Goal: Transaction & Acquisition: Purchase product/service

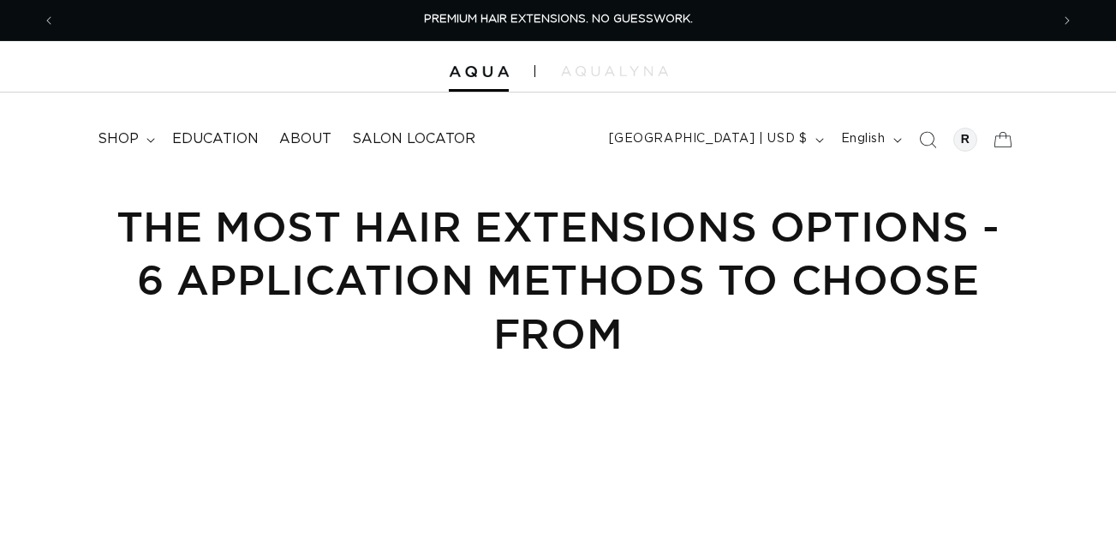
click at [149, 146] on summary "shop" at bounding box center [124, 139] width 74 height 39
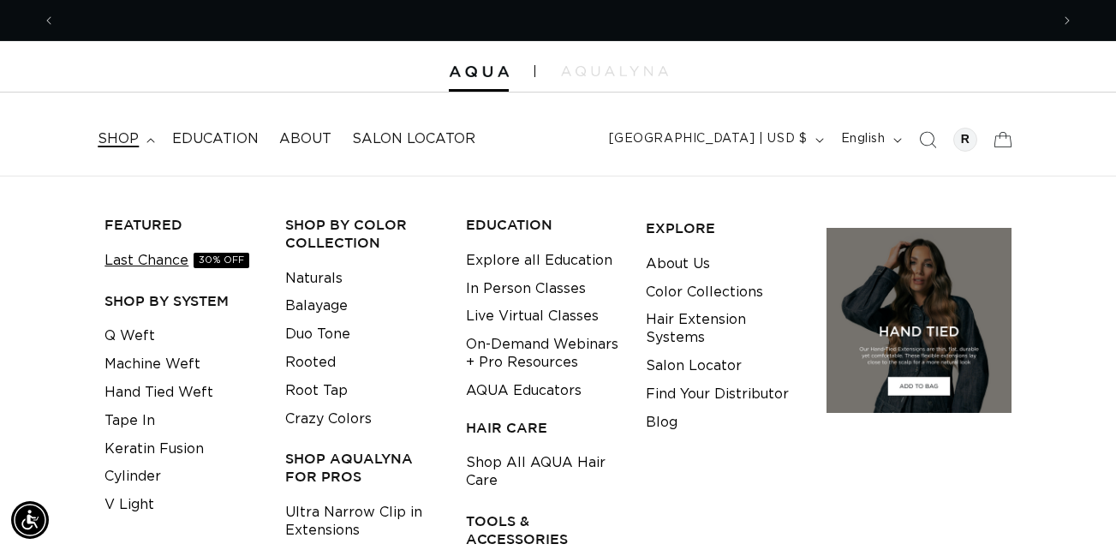
scroll to position [0, 994]
click at [127, 421] on link "Tape In" at bounding box center [129, 421] width 51 height 28
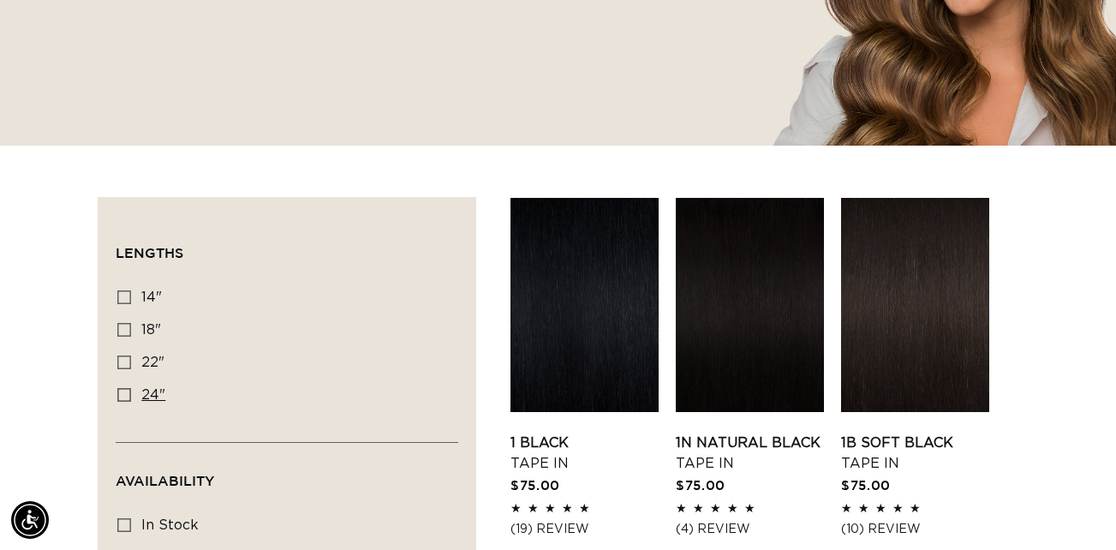
click at [122, 393] on icon at bounding box center [124, 395] width 14 height 14
click at [122, 393] on input "24" 24" (27 products)" at bounding box center [124, 395] width 14 height 14
checkbox input "true"
click at [576, 432] on link "1 Black Tape In" at bounding box center [584, 452] width 148 height 41
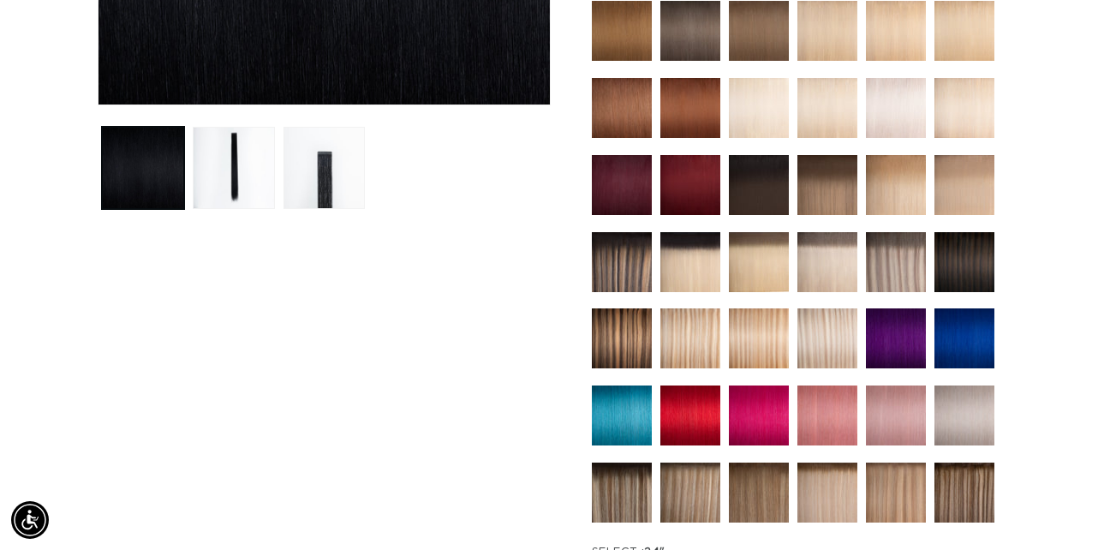
scroll to position [0, 1988]
click at [670, 252] on img at bounding box center [690, 262] width 60 height 60
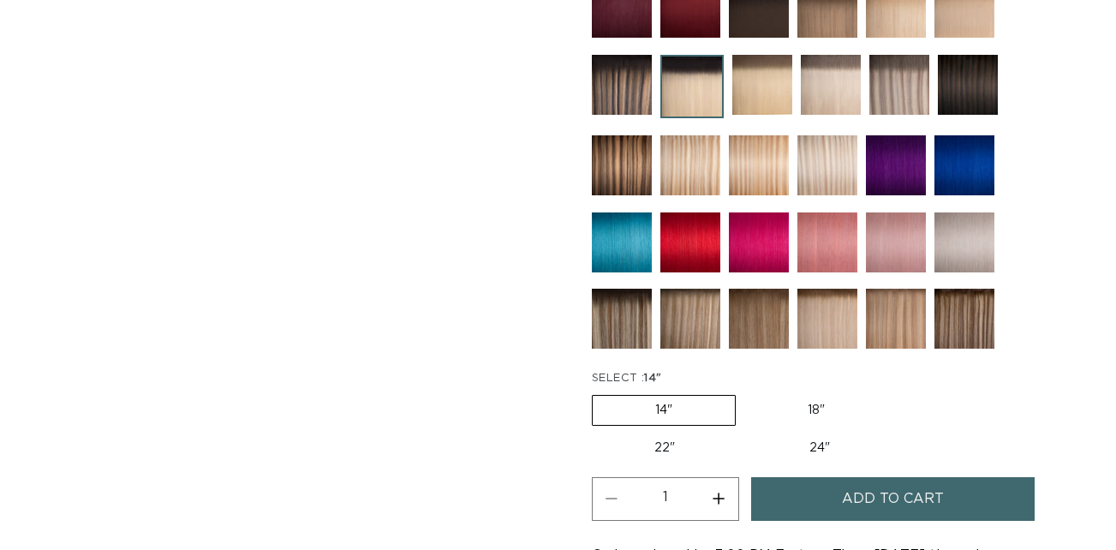
scroll to position [790, 0]
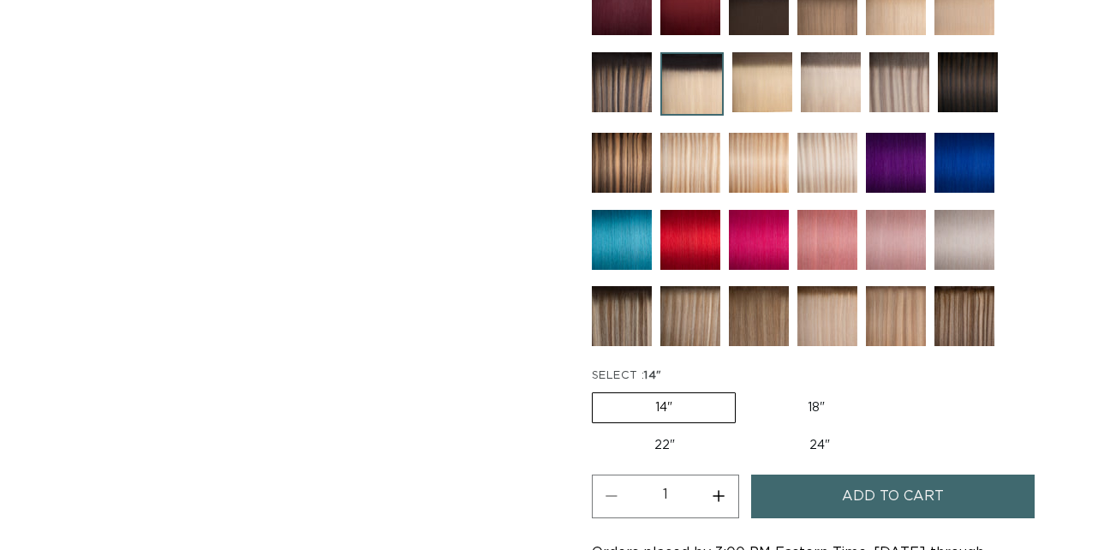
click at [789, 442] on label "24" Variant sold out or unavailable" at bounding box center [820, 445] width 146 height 29
click at [747, 428] on input "24" Variant sold out or unavailable" at bounding box center [746, 427] width 1 height 1
radio input "true"
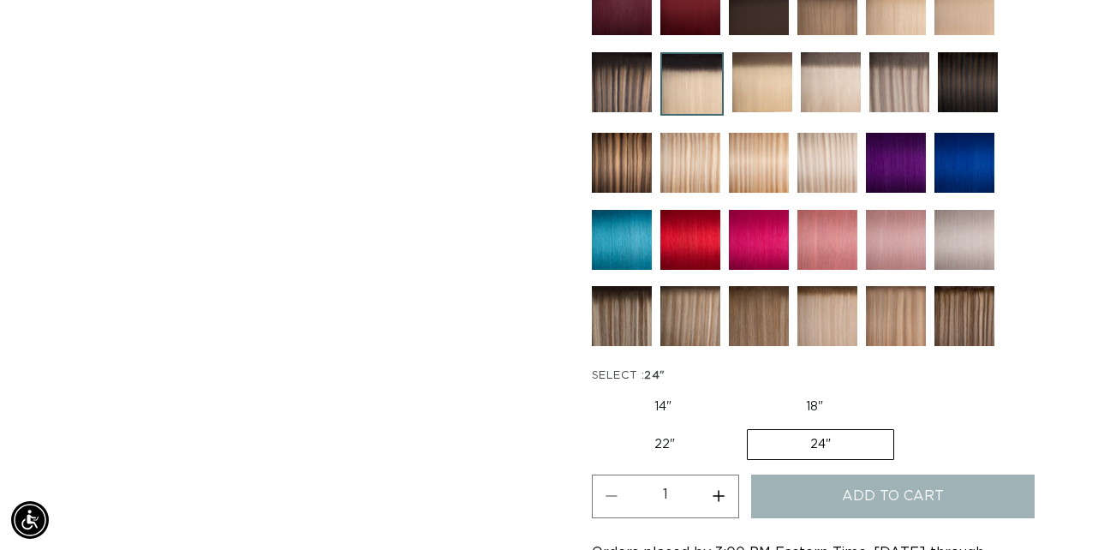
scroll to position [0, 994]
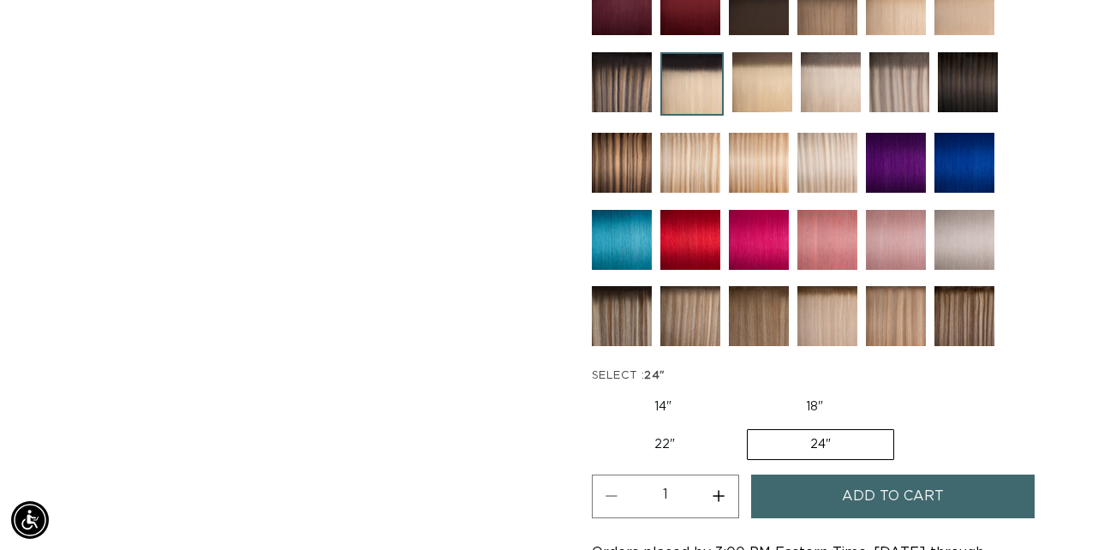
click at [713, 509] on button "Increase quantity for 1B/60 Rooted - Tape In" at bounding box center [719, 496] width 39 height 44
click at [713, 515] on button "Increase quantity for 1B/60 Rooted - Tape In" at bounding box center [719, 496] width 39 height 44
click at [714, 495] on button "Increase quantity for 1B/60 Rooted - Tape In" at bounding box center [719, 496] width 39 height 44
type input "4"
click at [807, 504] on button "Add to cart" at bounding box center [892, 496] width 283 height 44
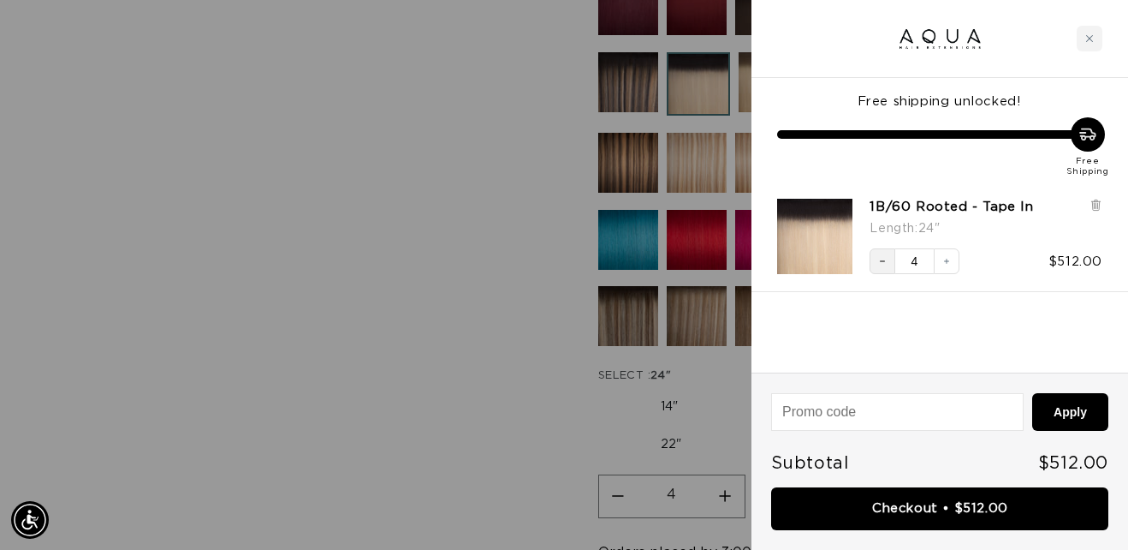
scroll to position [0, 1007]
click at [875, 272] on button "Decrease quantity" at bounding box center [883, 261] width 26 height 26
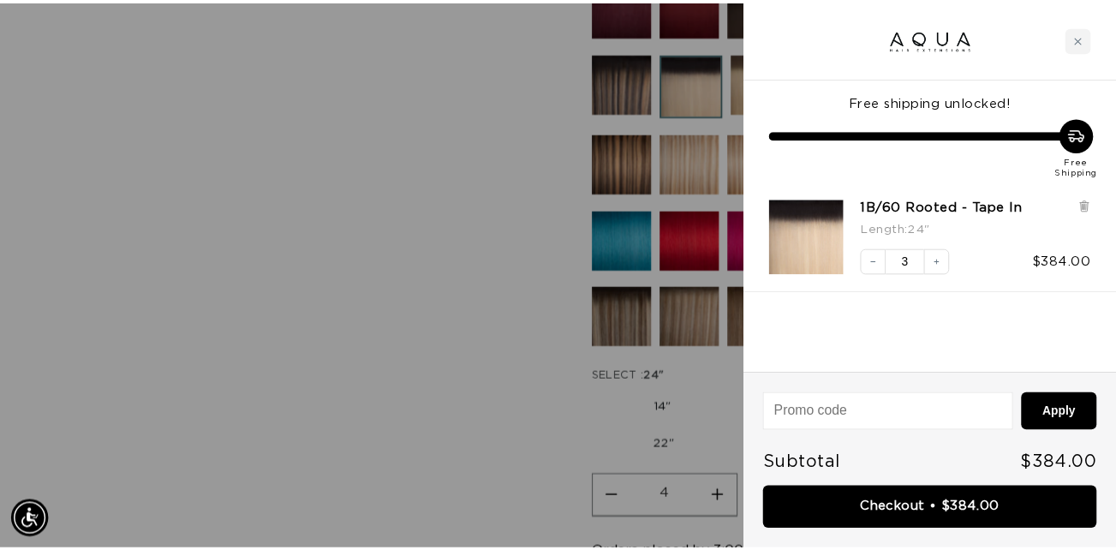
scroll to position [0, 2014]
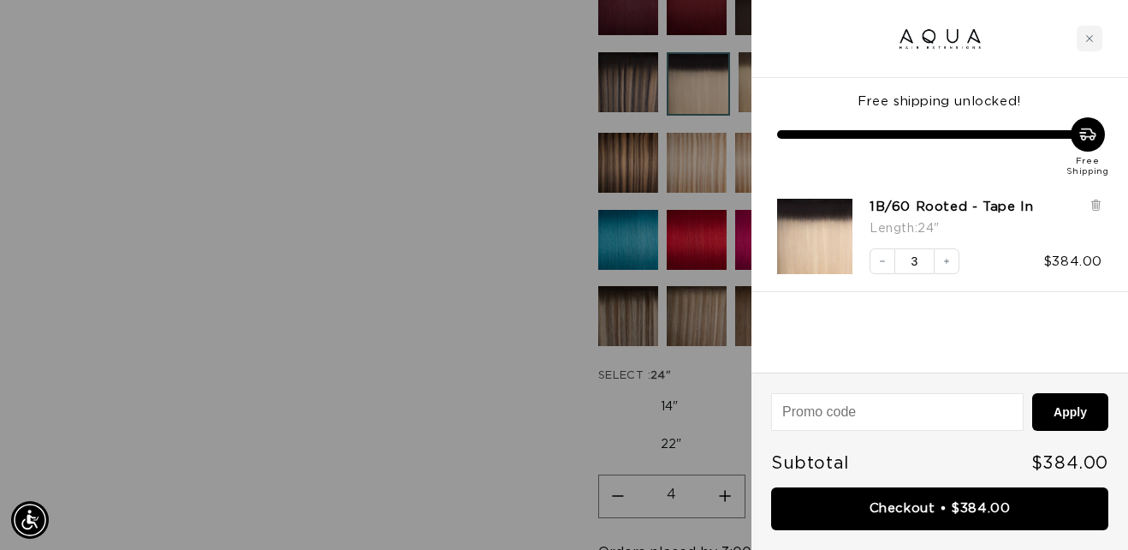
click at [371, 356] on div at bounding box center [564, 275] width 1128 height 550
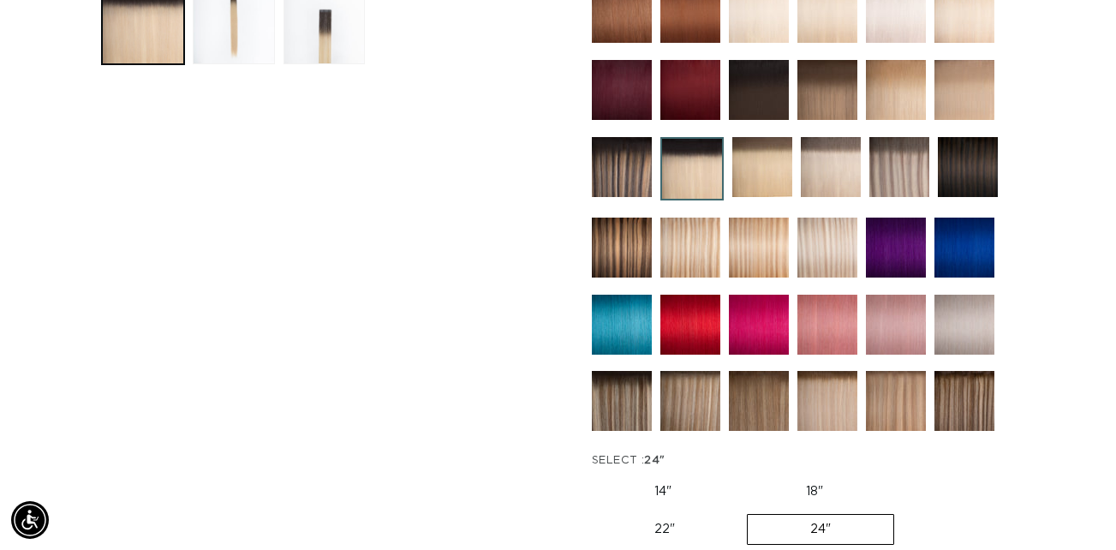
scroll to position [0, 994]
click at [817, 111] on img at bounding box center [827, 90] width 60 height 60
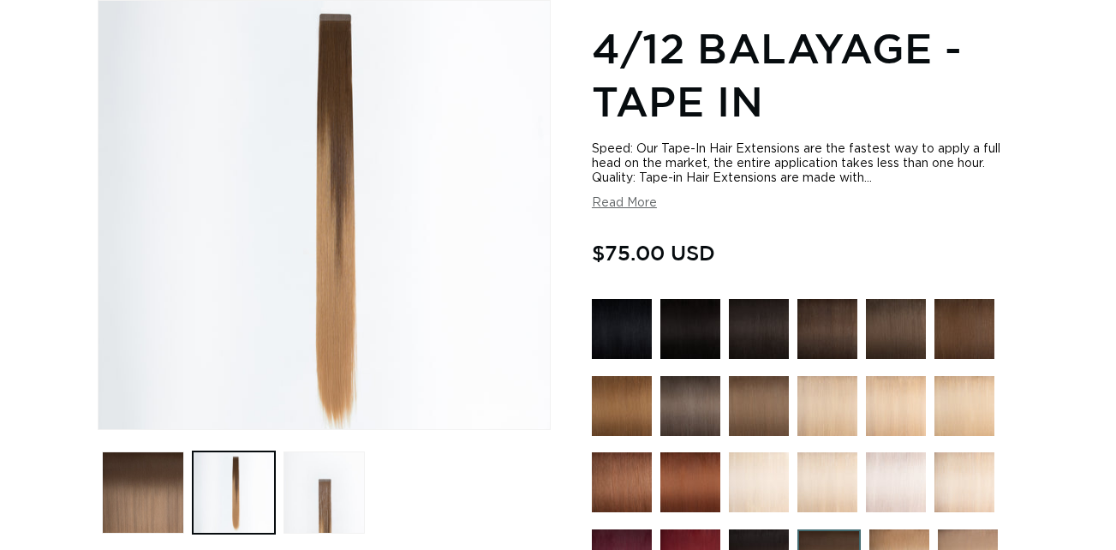
scroll to position [0, 994]
click at [323, 496] on button "Load image 3 in gallery view" at bounding box center [324, 492] width 82 height 82
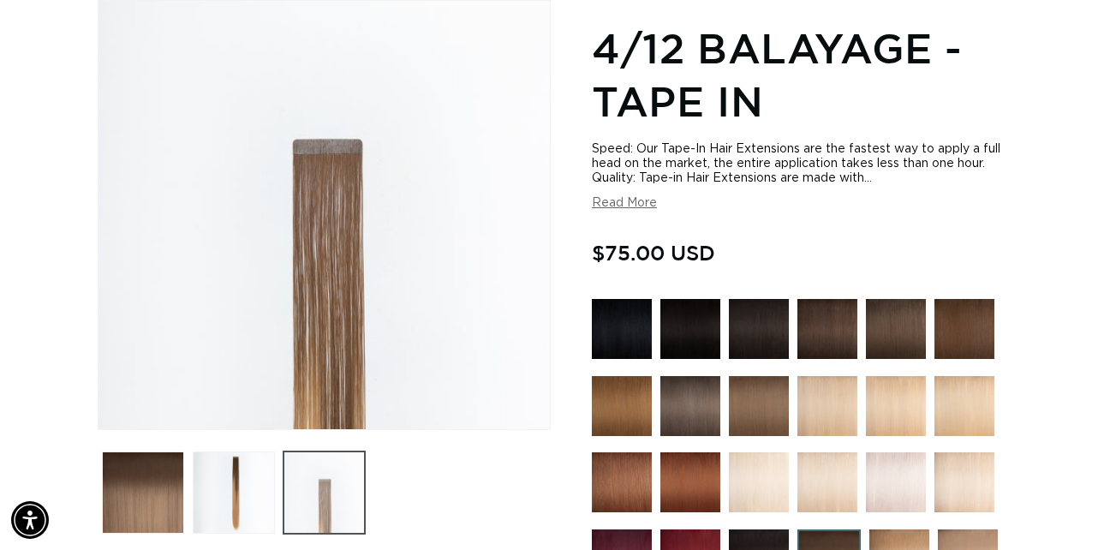
scroll to position [0, 1988]
click at [245, 480] on button "Load image 2 in gallery view" at bounding box center [234, 492] width 82 height 82
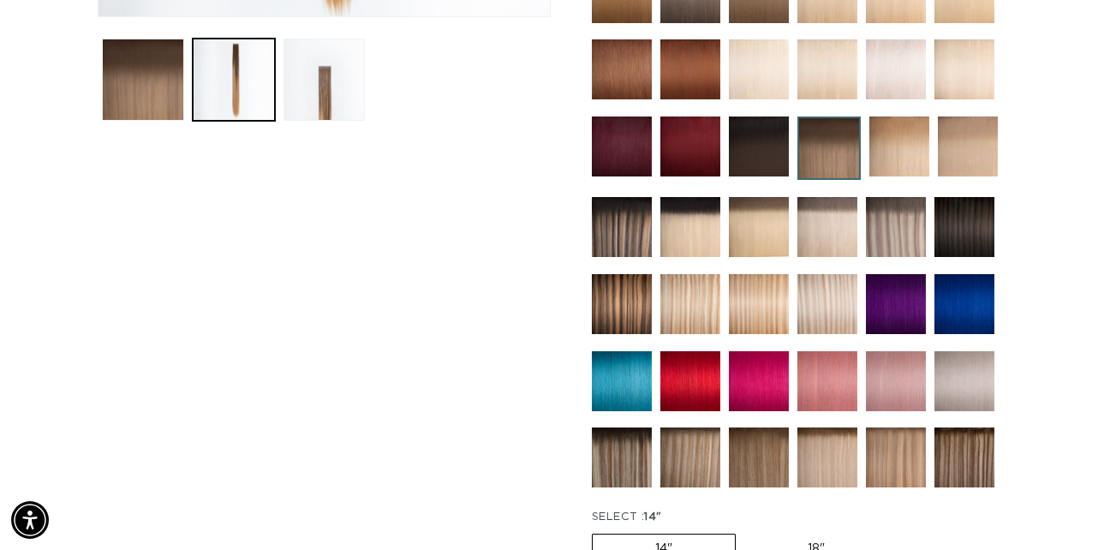
click at [660, 460] on img at bounding box center [690, 457] width 60 height 60
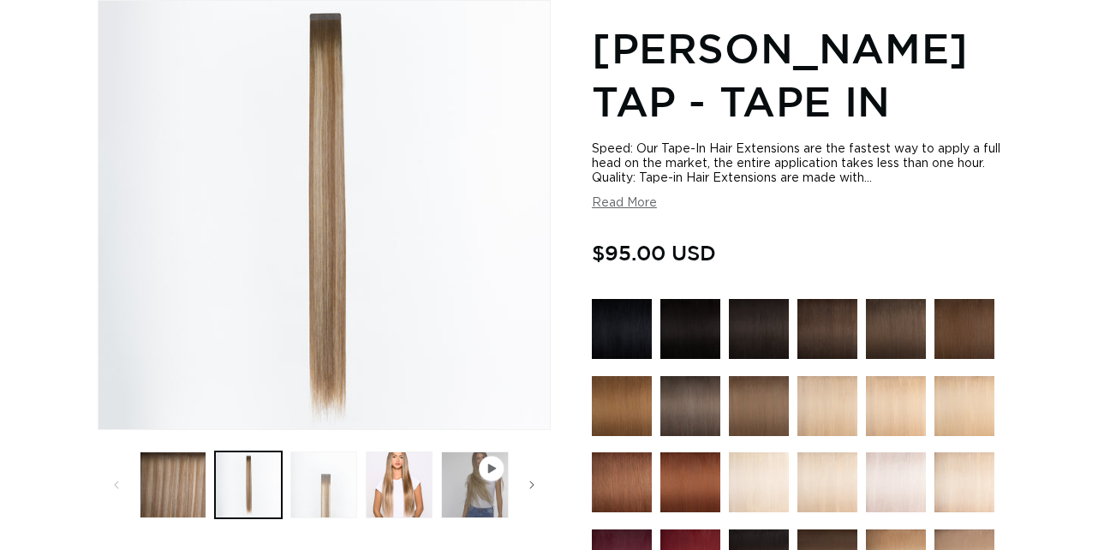
scroll to position [0, 994]
click at [337, 453] on button "Load image 3 in gallery view" at bounding box center [323, 484] width 67 height 67
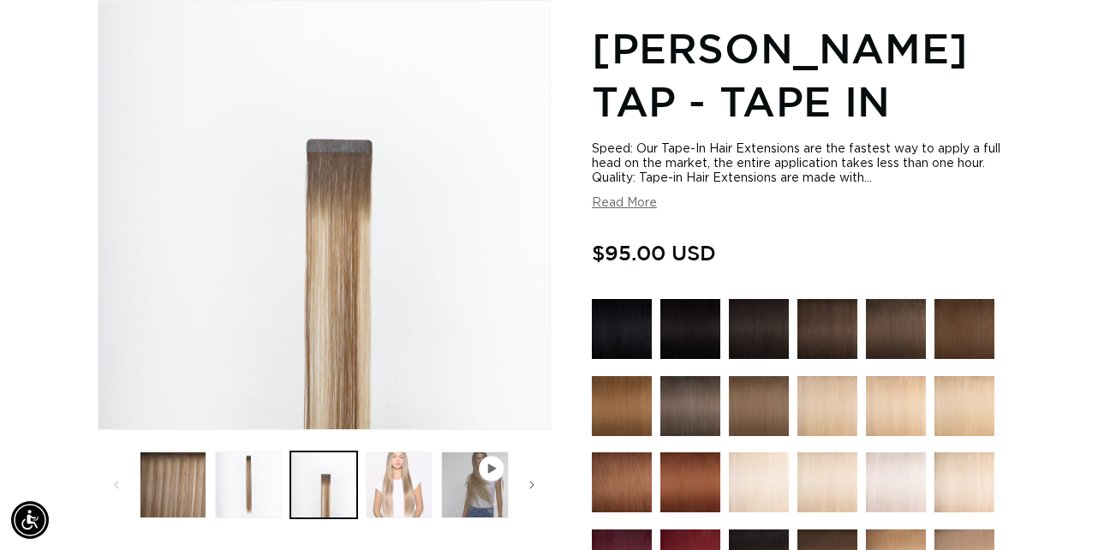
click at [408, 477] on button "Load image 4 in gallery view" at bounding box center [399, 484] width 67 height 67
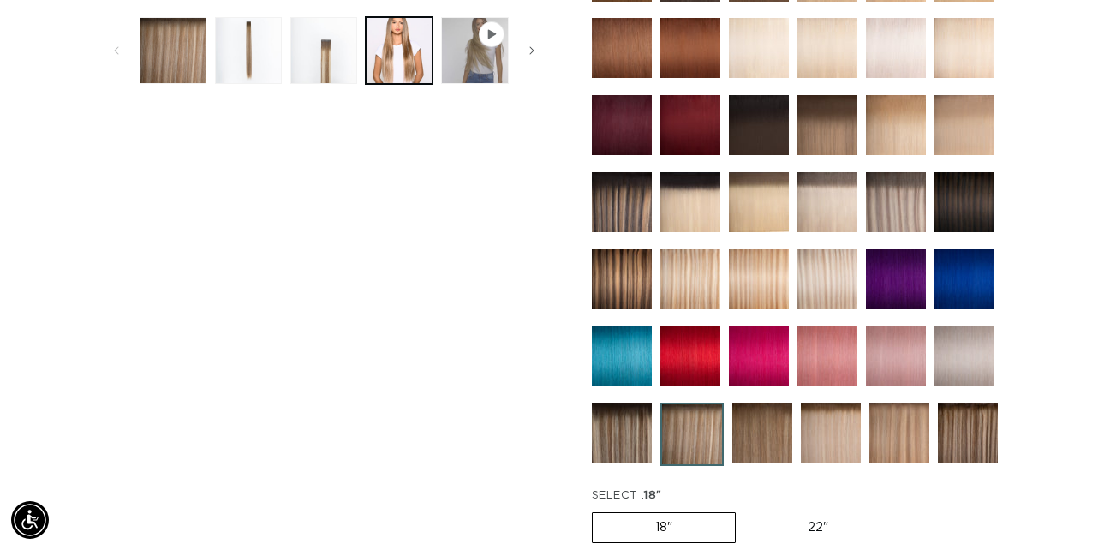
scroll to position [671, 0]
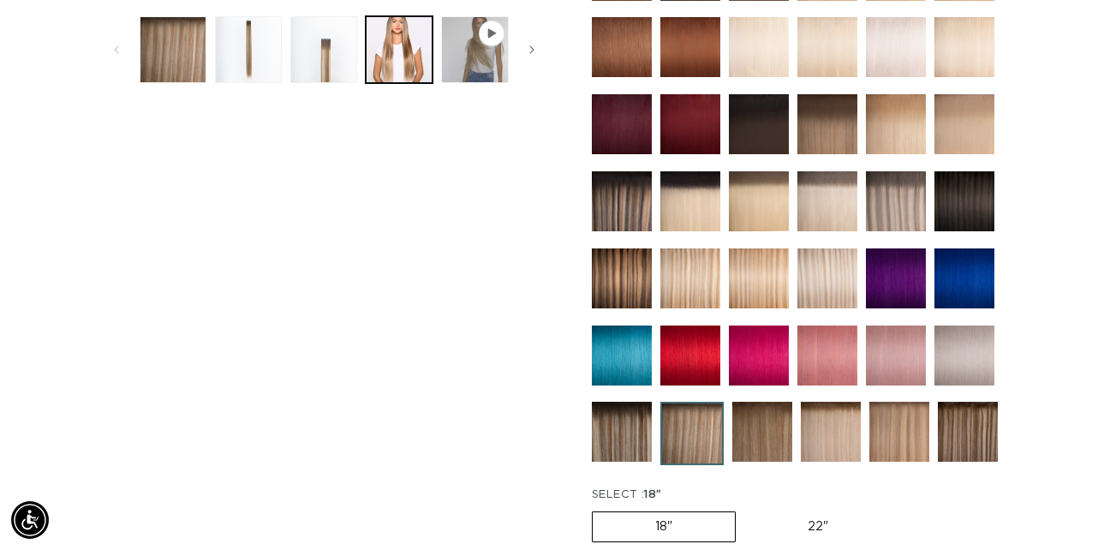
click at [629, 190] on img at bounding box center [622, 201] width 60 height 60
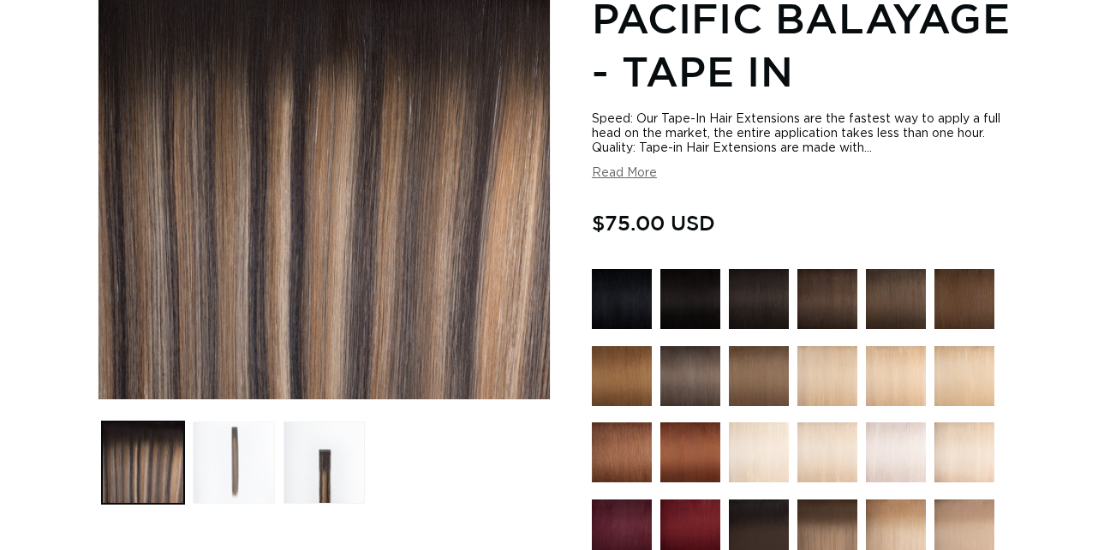
click at [228, 480] on button "Load image 2 in gallery view" at bounding box center [234, 462] width 82 height 82
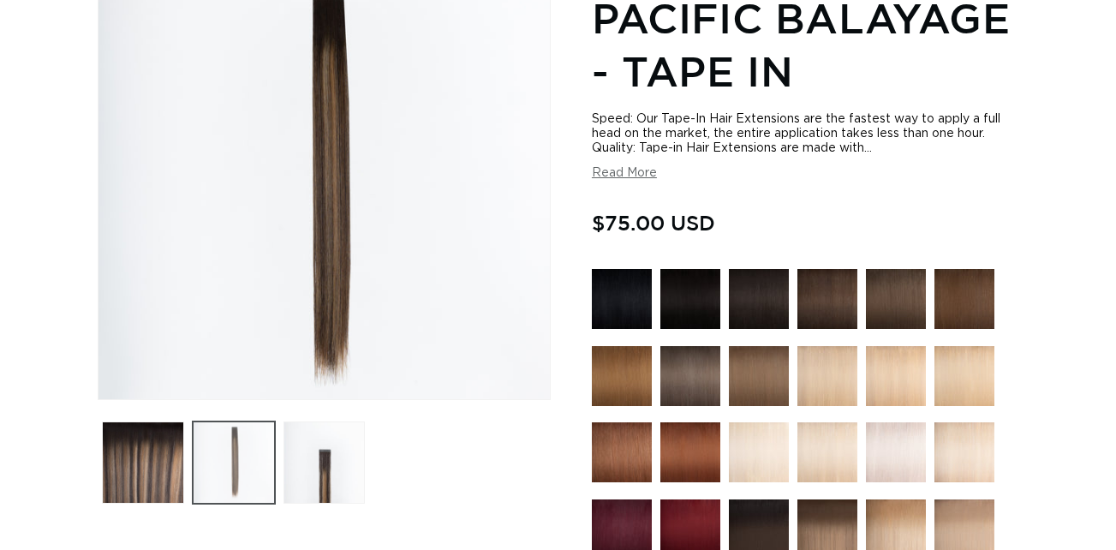
scroll to position [236, 0]
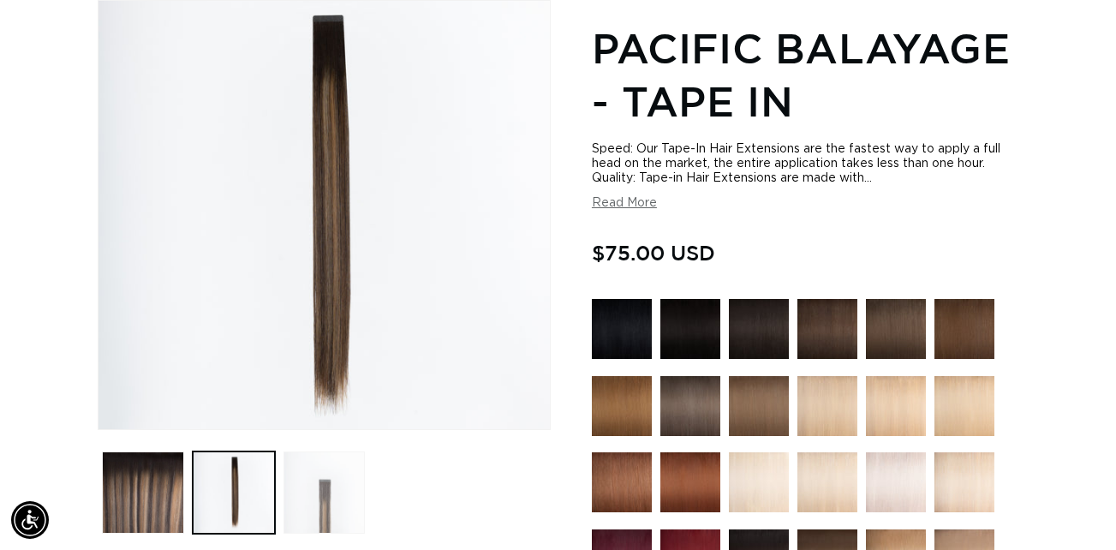
click at [333, 481] on button "Load image 3 in gallery view" at bounding box center [324, 492] width 82 height 82
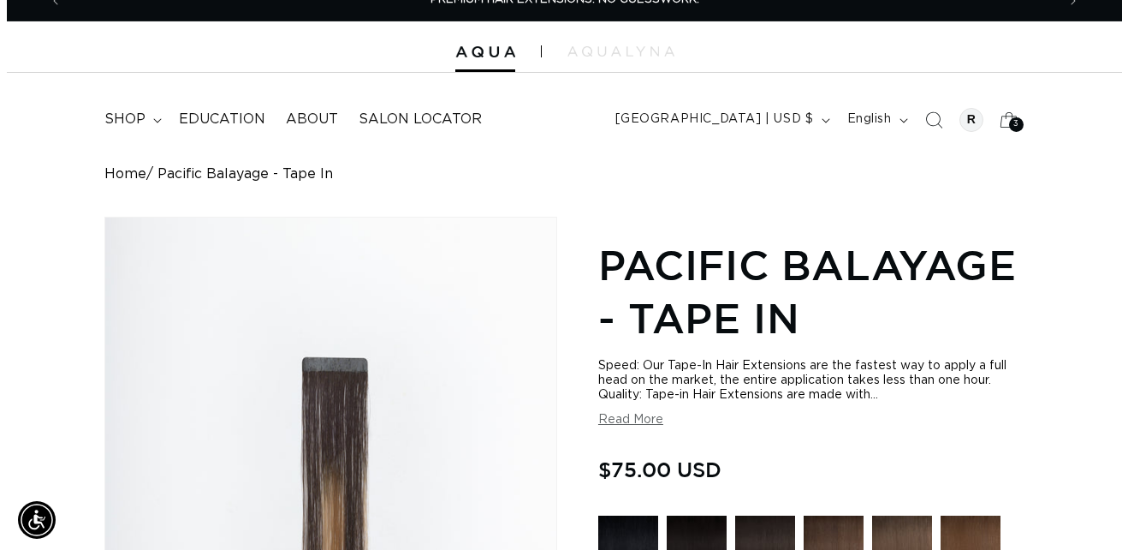
scroll to position [0, 0]
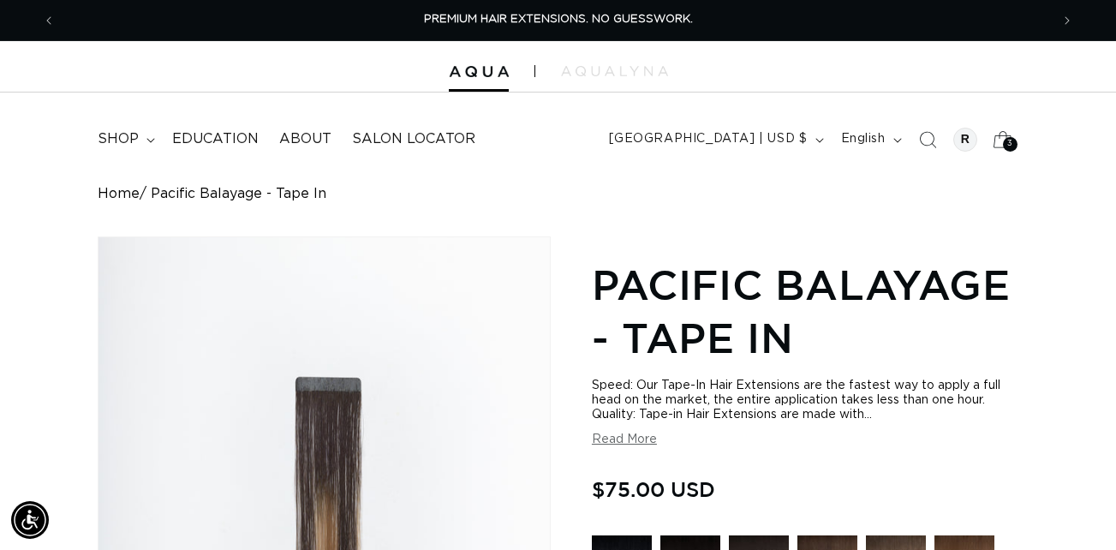
click at [998, 154] on icon at bounding box center [1002, 139] width 40 height 40
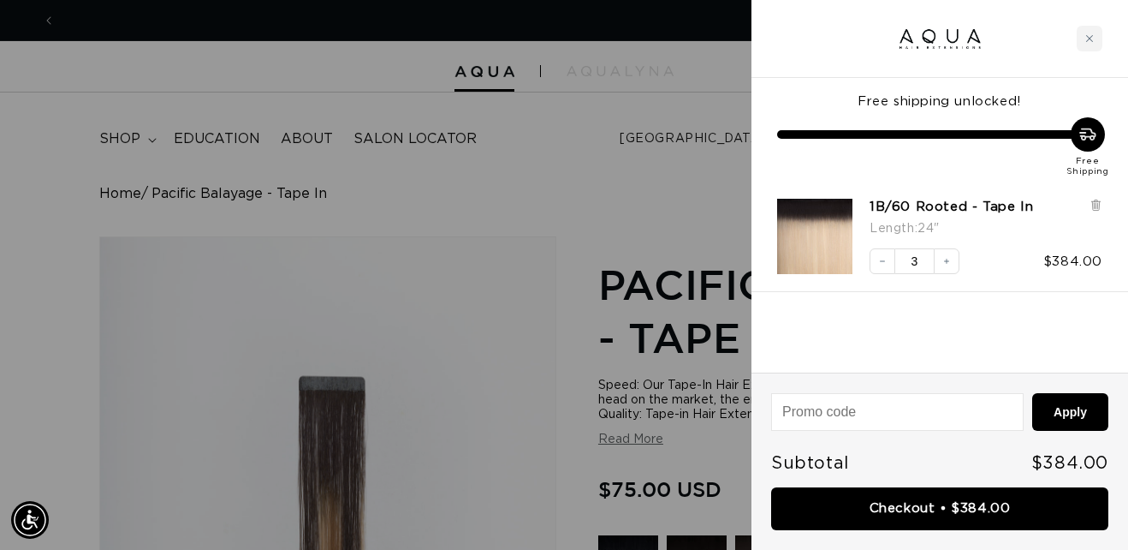
scroll to position [0, 1007]
click at [952, 272] on button "Increase quantity" at bounding box center [947, 261] width 26 height 26
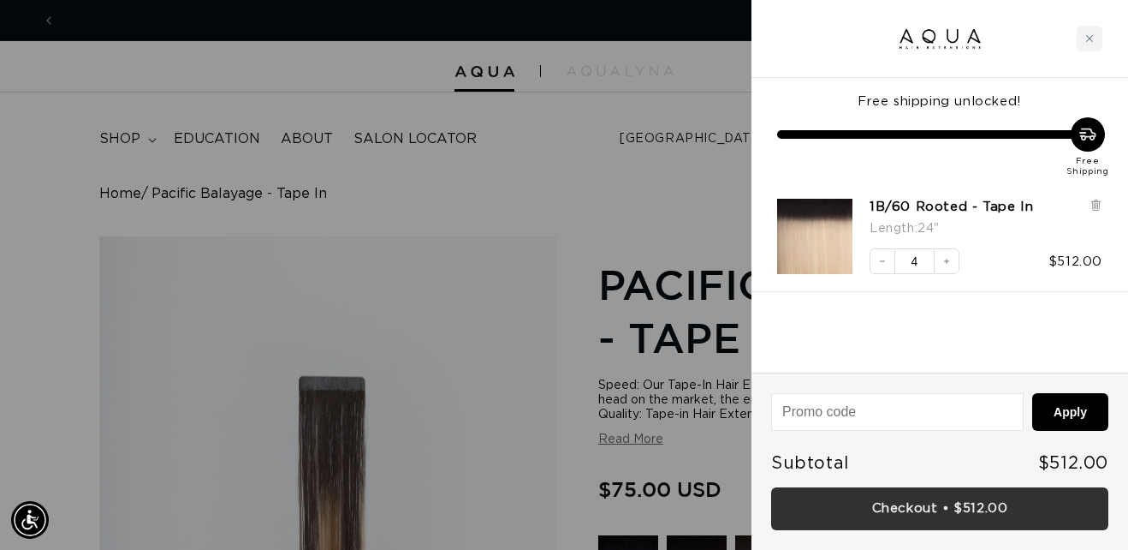
click at [892, 491] on link "Checkout • $512.00" at bounding box center [939, 509] width 337 height 44
